Goal: Find specific page/section: Find specific page/section

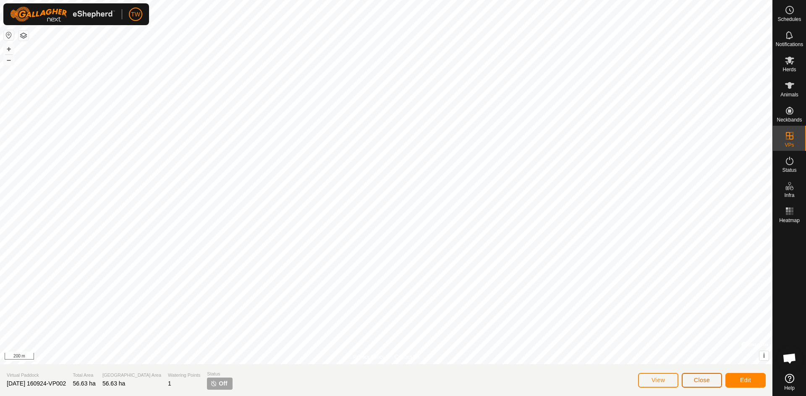
click at [701, 382] on span "Close" at bounding box center [702, 380] width 16 height 7
